Goal: Find specific fact: Find specific fact

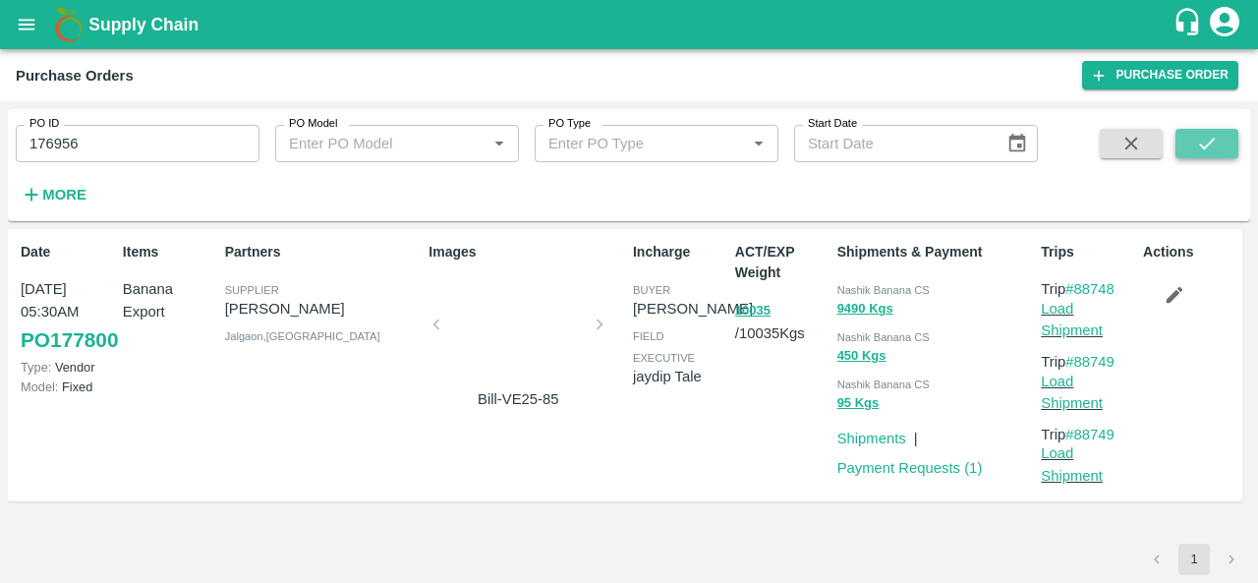
click at [1201, 144] on icon "submit" at bounding box center [1207, 144] width 22 height 22
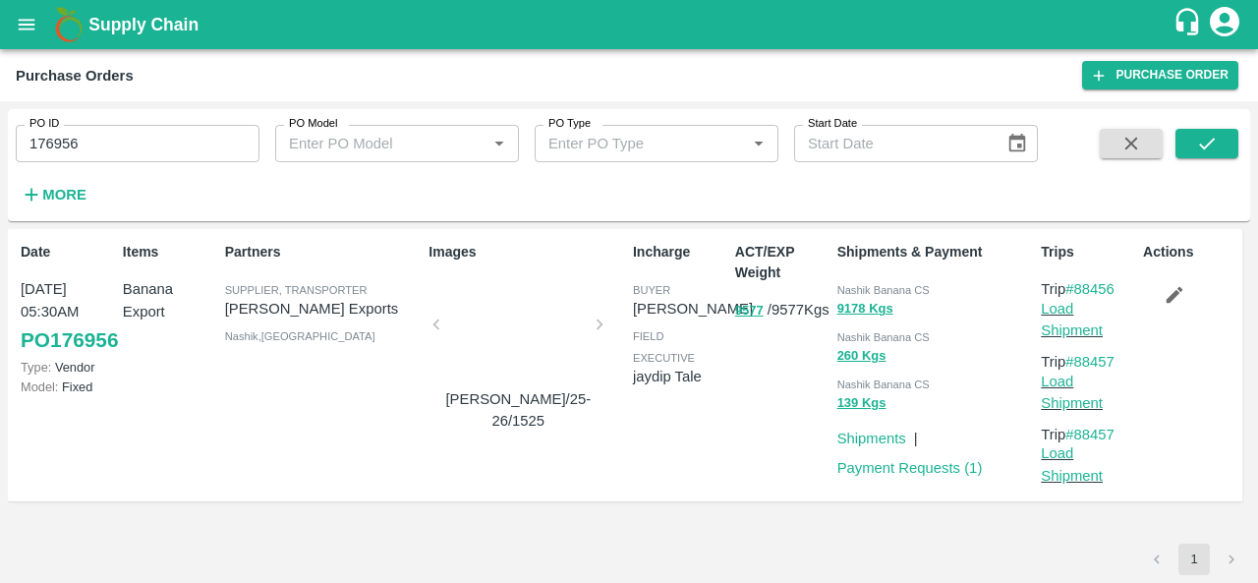
click at [855, 284] on span "Nashik Banana CS" at bounding box center [883, 290] width 92 height 12
copy div "Nashik Banana CS 9178 Kgs"
click at [106, 160] on input "176956" at bounding box center [138, 143] width 244 height 37
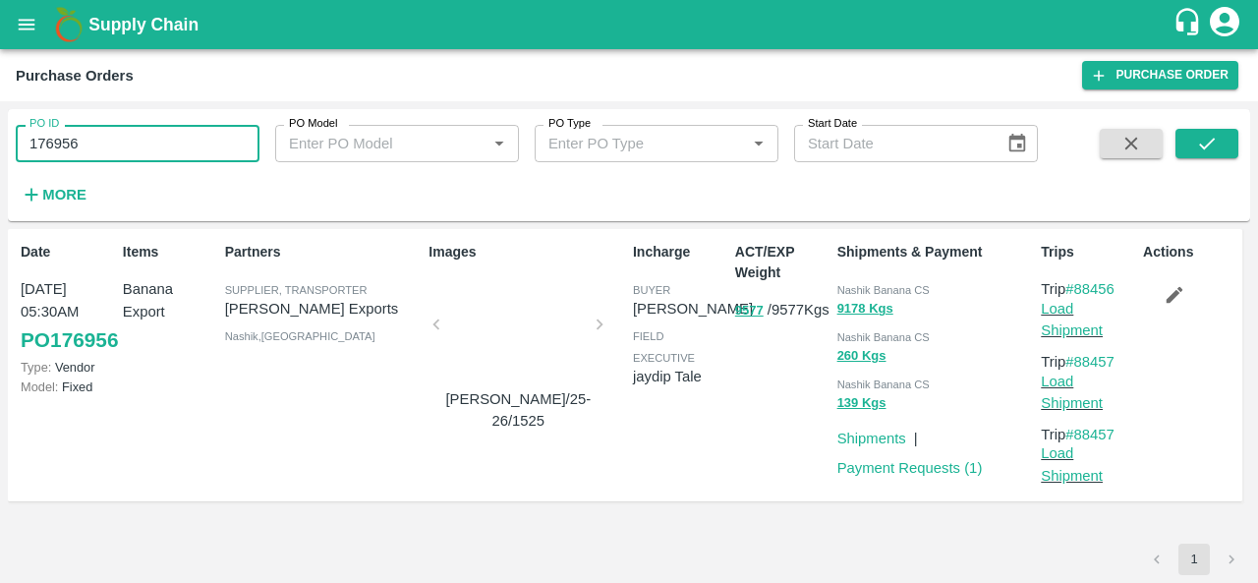
click at [106, 160] on input "176956" at bounding box center [138, 143] width 244 height 37
paste input "text"
click at [1203, 137] on icon "submit" at bounding box center [1207, 144] width 22 height 22
click at [865, 285] on span "Nashik Banana CS" at bounding box center [883, 290] width 92 height 12
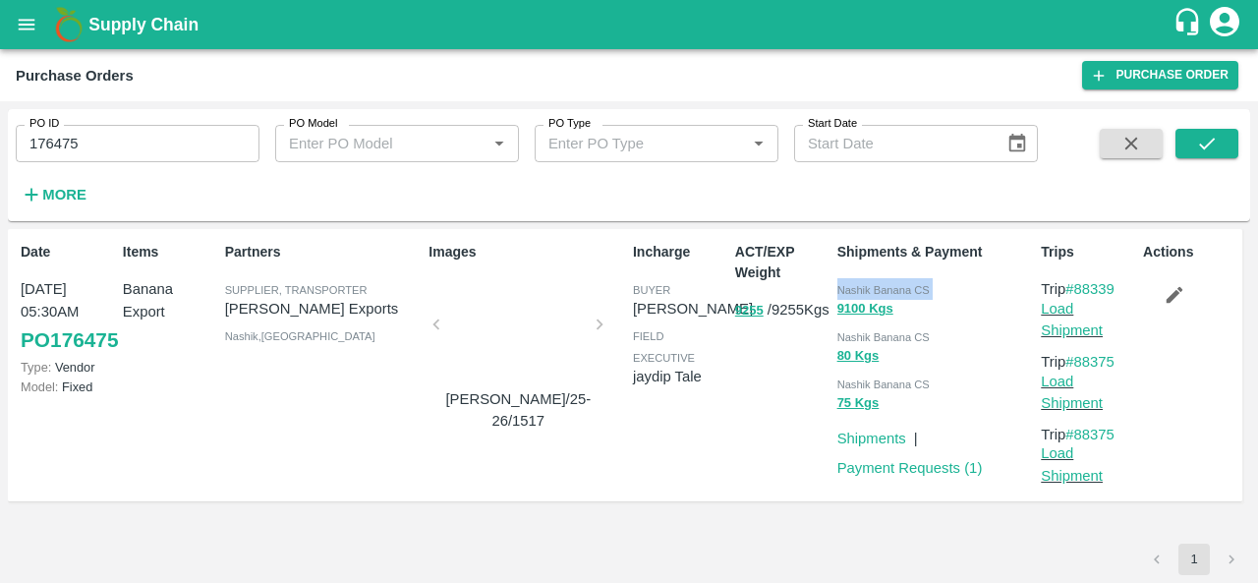
click at [865, 285] on span "Nashik Banana CS" at bounding box center [883, 290] width 92 height 12
copy div "Nashik Banana CS 9100 Kgs"
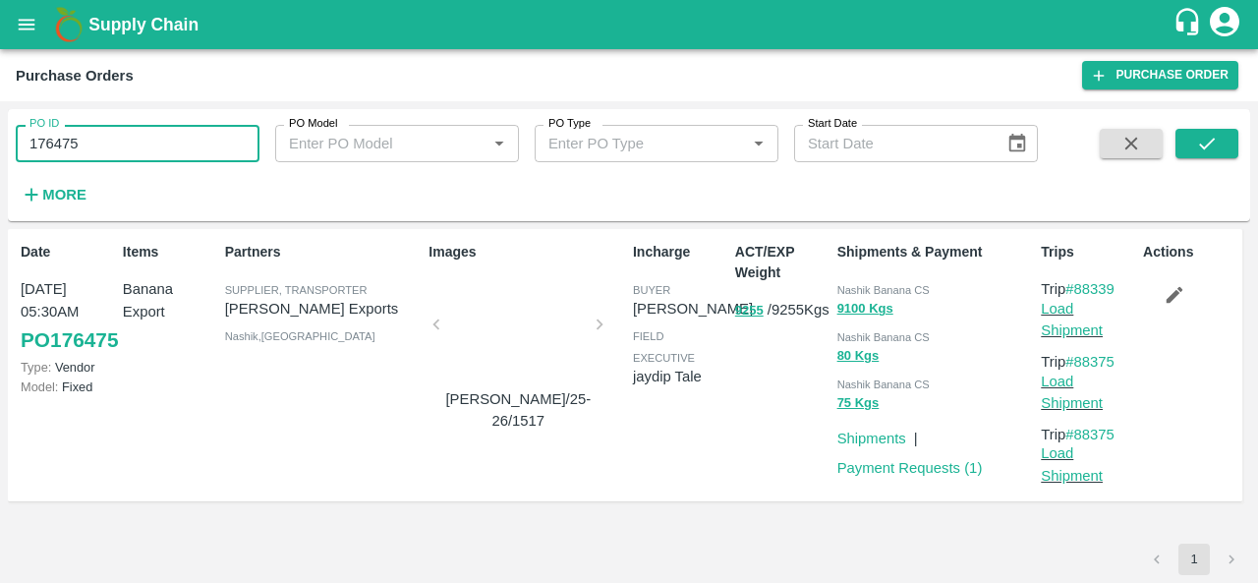
click at [98, 141] on input "176475" at bounding box center [138, 143] width 244 height 37
paste input "text"
click at [1214, 139] on icon "submit" at bounding box center [1207, 144] width 22 height 22
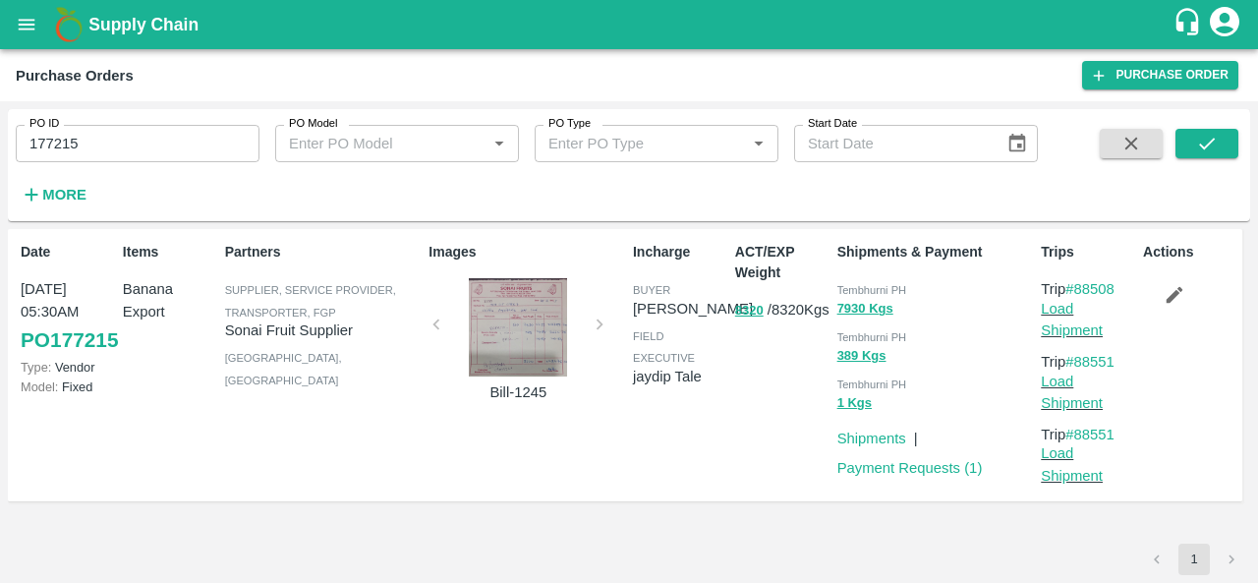
click at [854, 286] on span "Tembhurni PH" at bounding box center [872, 290] width 70 height 12
copy div "Tembhurni PH 7930 Kgs"
click at [114, 146] on input "177215" at bounding box center [138, 143] width 244 height 37
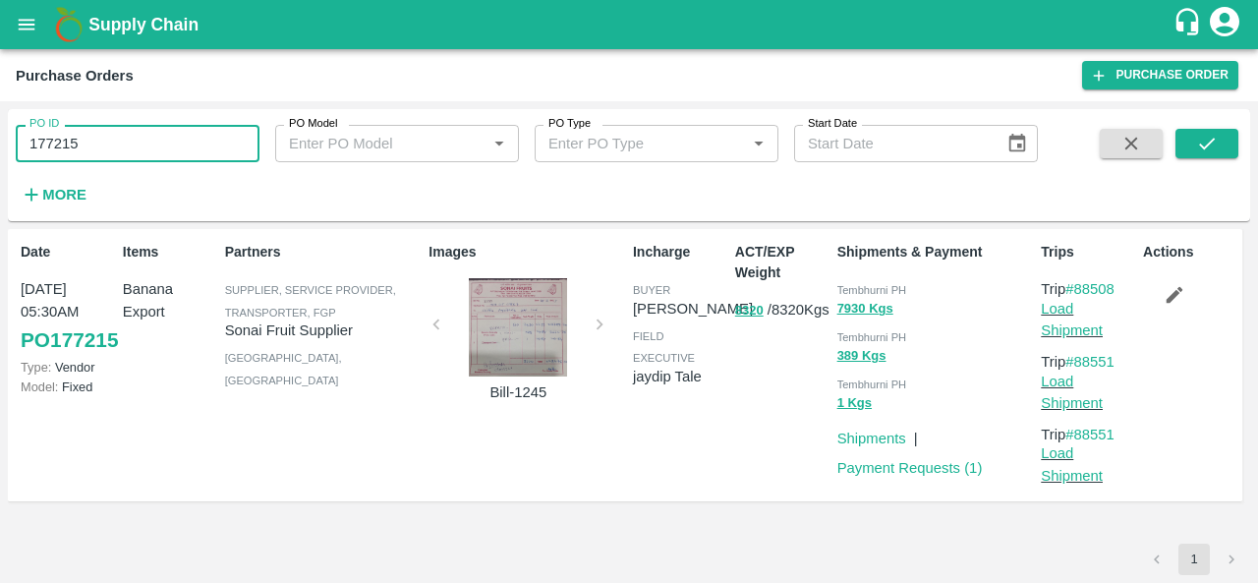
click at [114, 146] on input "177215" at bounding box center [138, 143] width 244 height 37
paste input "text"
type input "177283"
click at [1203, 150] on icon "submit" at bounding box center [1207, 144] width 22 height 22
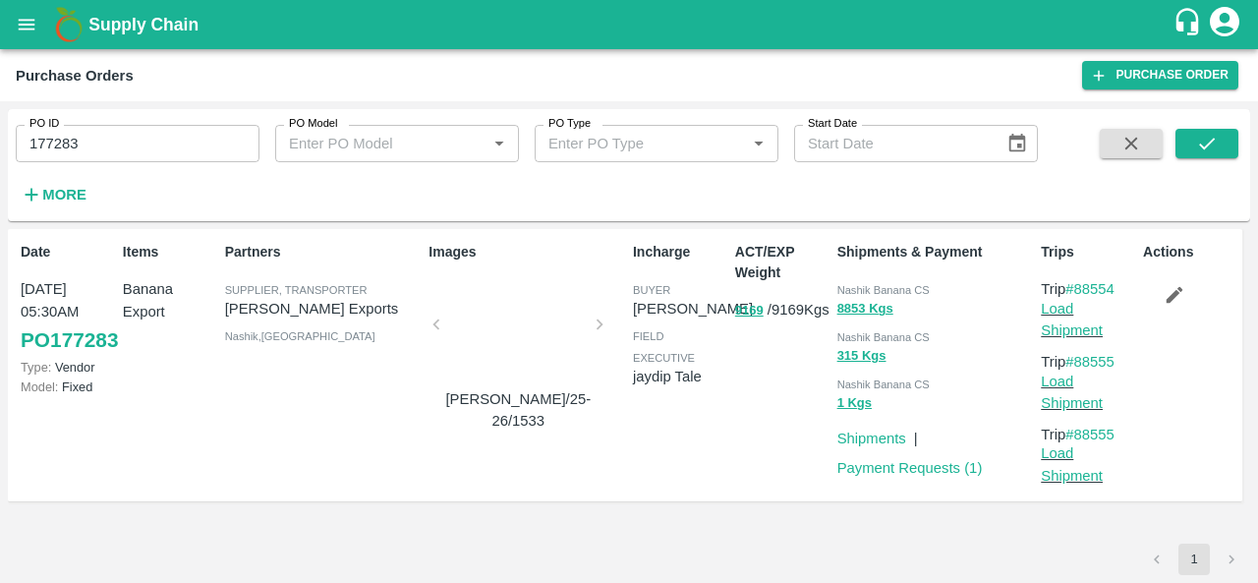
click at [850, 289] on span "Nashik Banana CS" at bounding box center [883, 290] width 92 height 12
copy div "Nashik Banana CS 8853 Kgs"
